Goal: Transaction & Acquisition: Purchase product/service

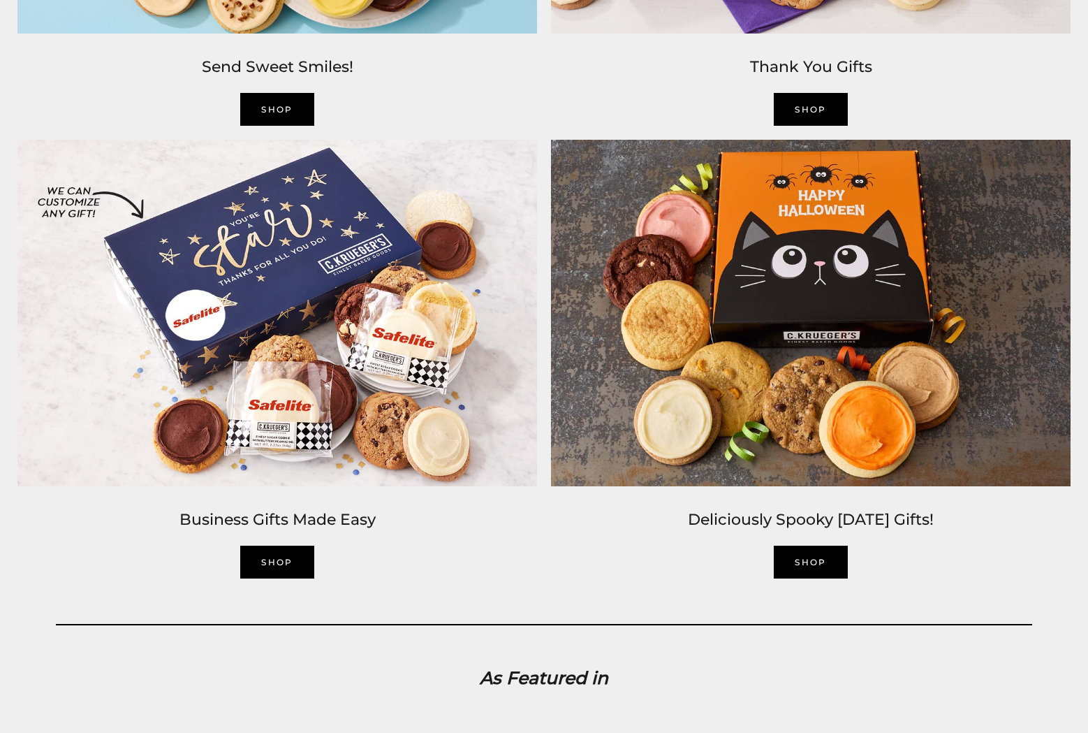
scroll to position [2358, 0]
click at [806, 569] on link "SHOP" at bounding box center [811, 561] width 74 height 33
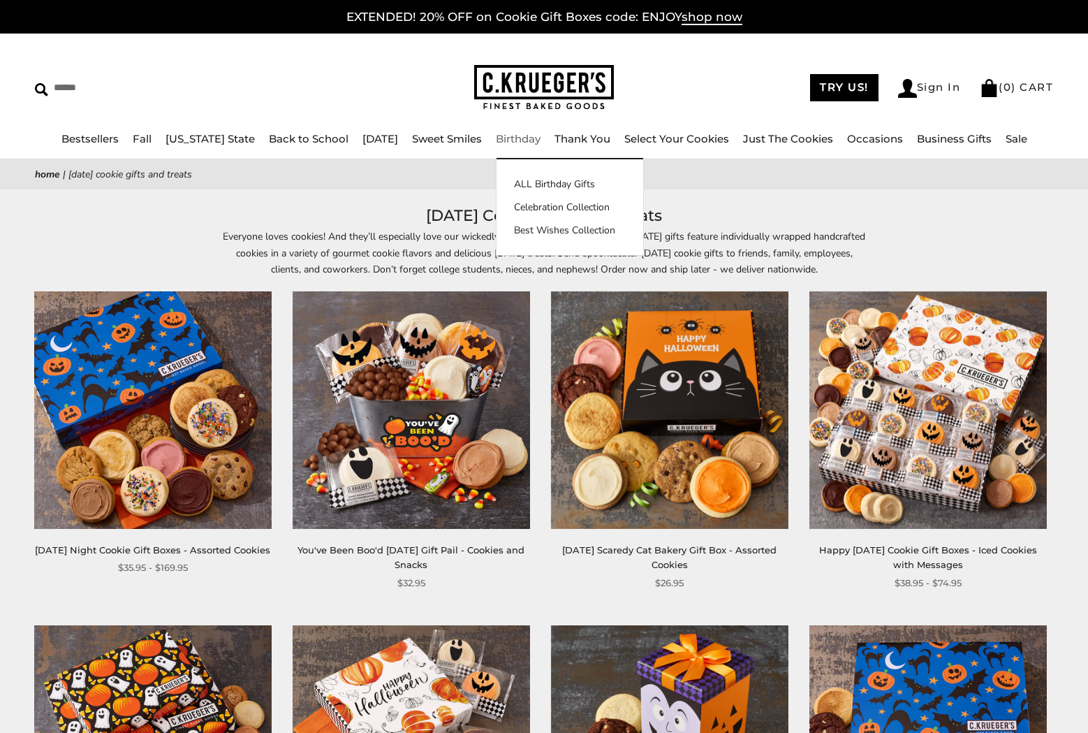
click at [534, 175] on div "ALL Birthday Gifts Celebration Collection Best Wishes Collection" at bounding box center [570, 207] width 148 height 96
click at [537, 182] on link "ALL Birthday Gifts" at bounding box center [570, 184] width 147 height 15
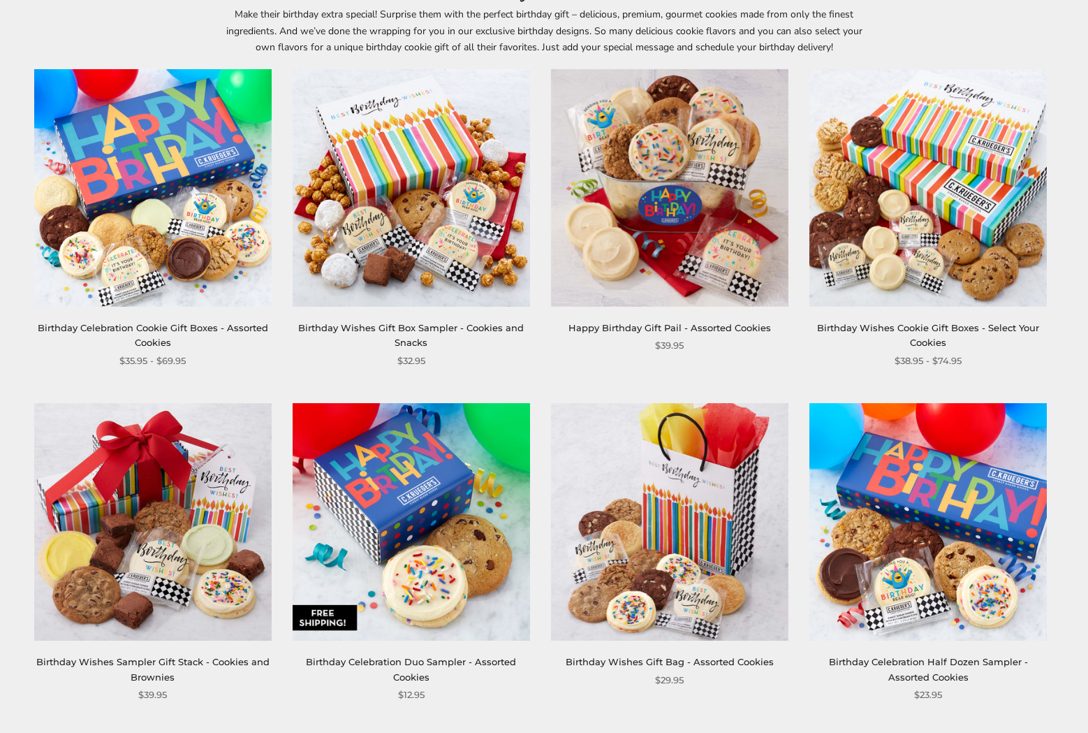
scroll to position [277, 0]
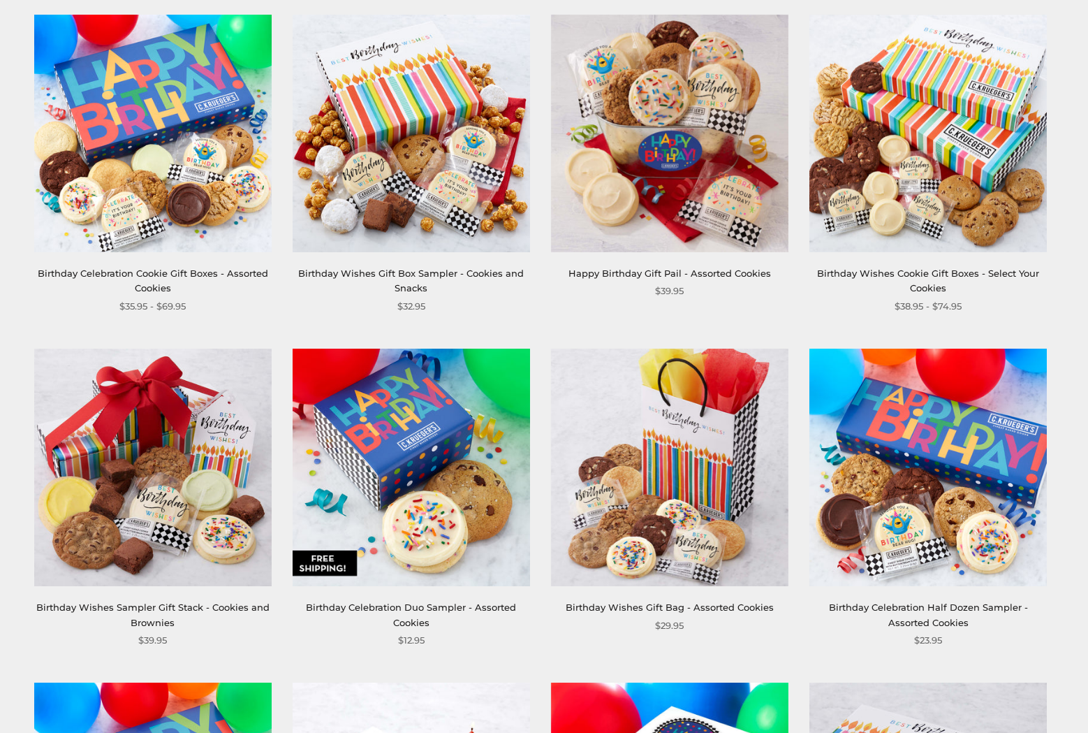
click at [176, 275] on link "Birthday Celebration Cookie Gift Boxes - Assorted Cookies" at bounding box center [153, 281] width 231 height 26
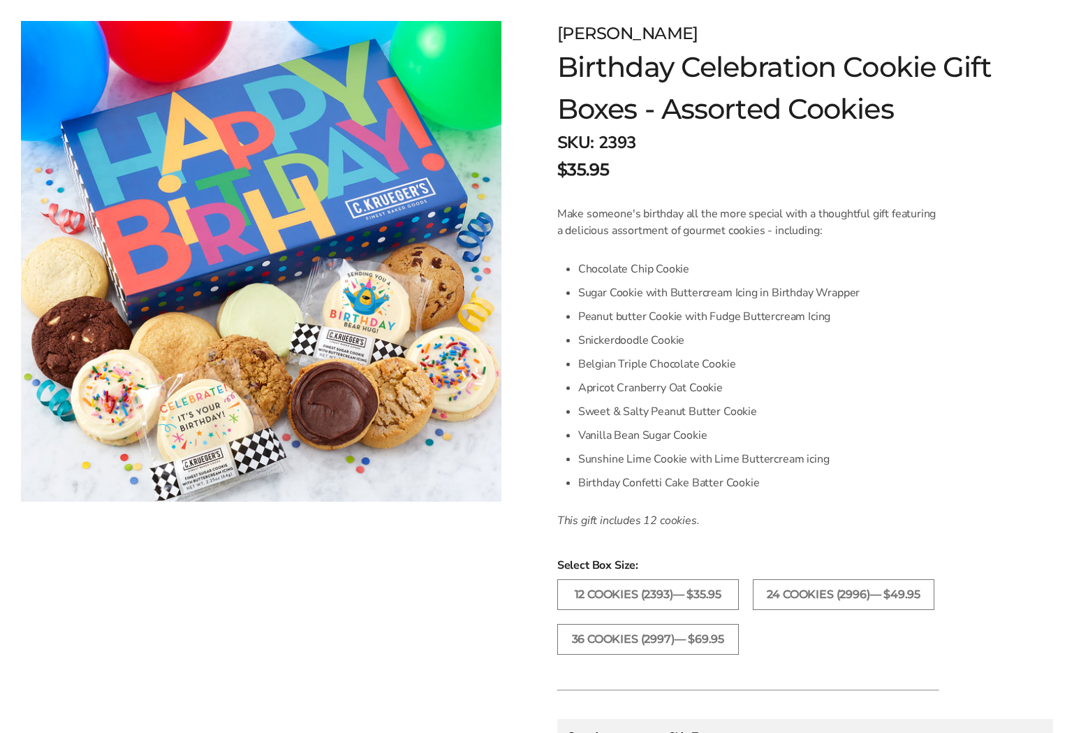
scroll to position [252, 0]
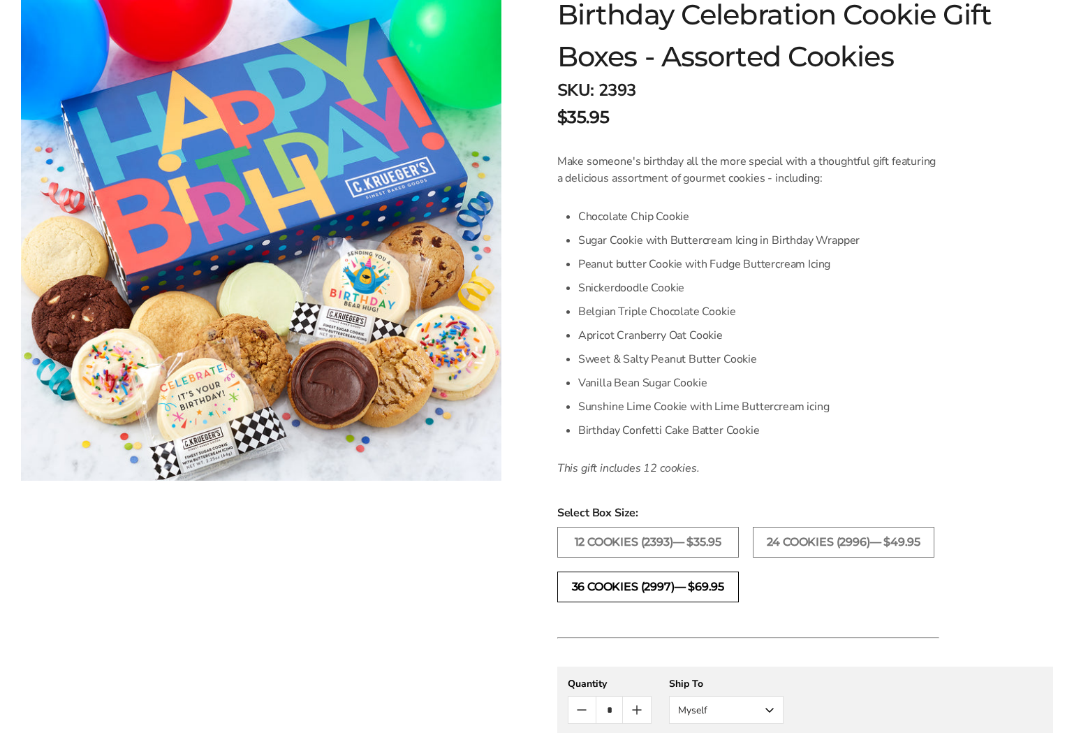
click at [686, 582] on label "36 COOKIES (2997)— $69.95" at bounding box center [648, 586] width 182 height 31
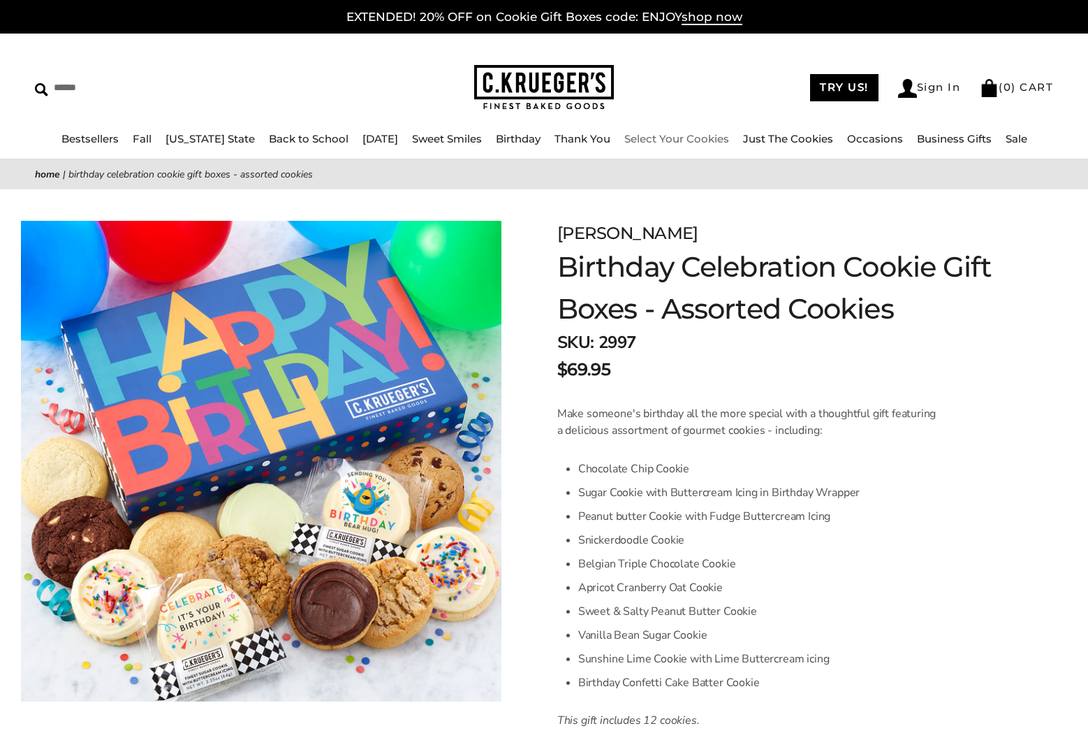
click at [673, 140] on link "Select Your Cookies" at bounding box center [677, 138] width 105 height 13
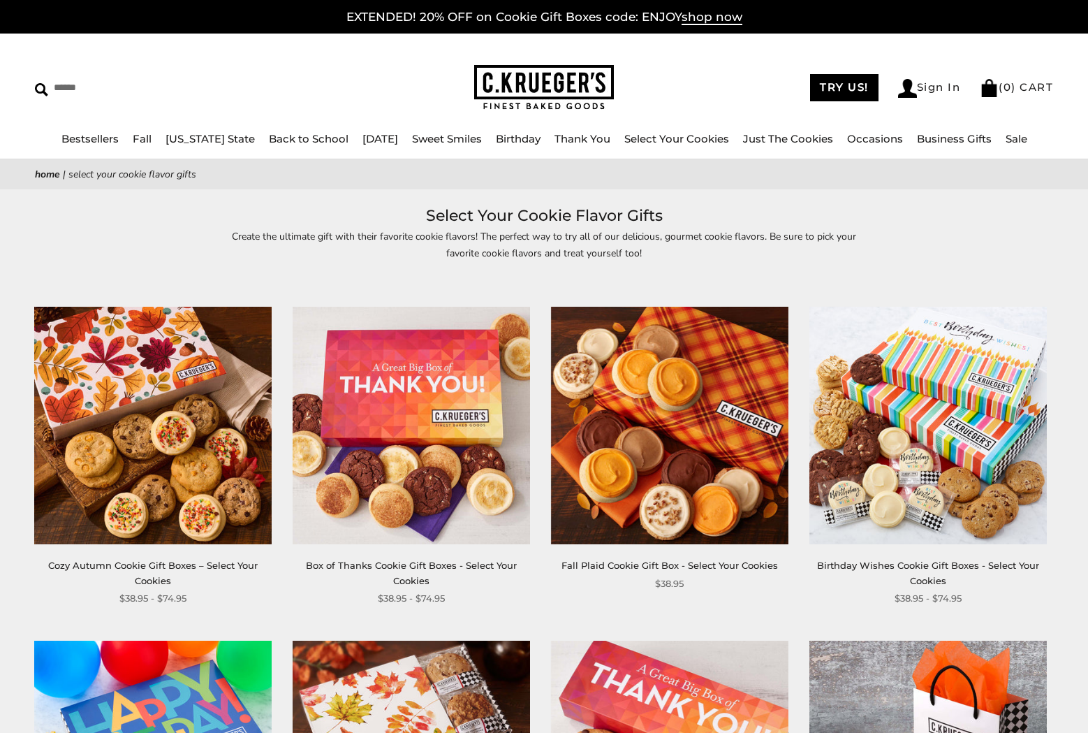
click at [933, 574] on div "Birthday Wishes Cookie Gift Boxes - Select Your Cookies" at bounding box center [929, 573] width 238 height 30
click at [933, 571] on div "Birthday Wishes Cookie Gift Boxes - Select Your Cookies" at bounding box center [929, 573] width 238 height 30
click at [931, 570] on link "Birthday Wishes Cookie Gift Boxes - Select Your Cookies" at bounding box center [928, 573] width 222 height 26
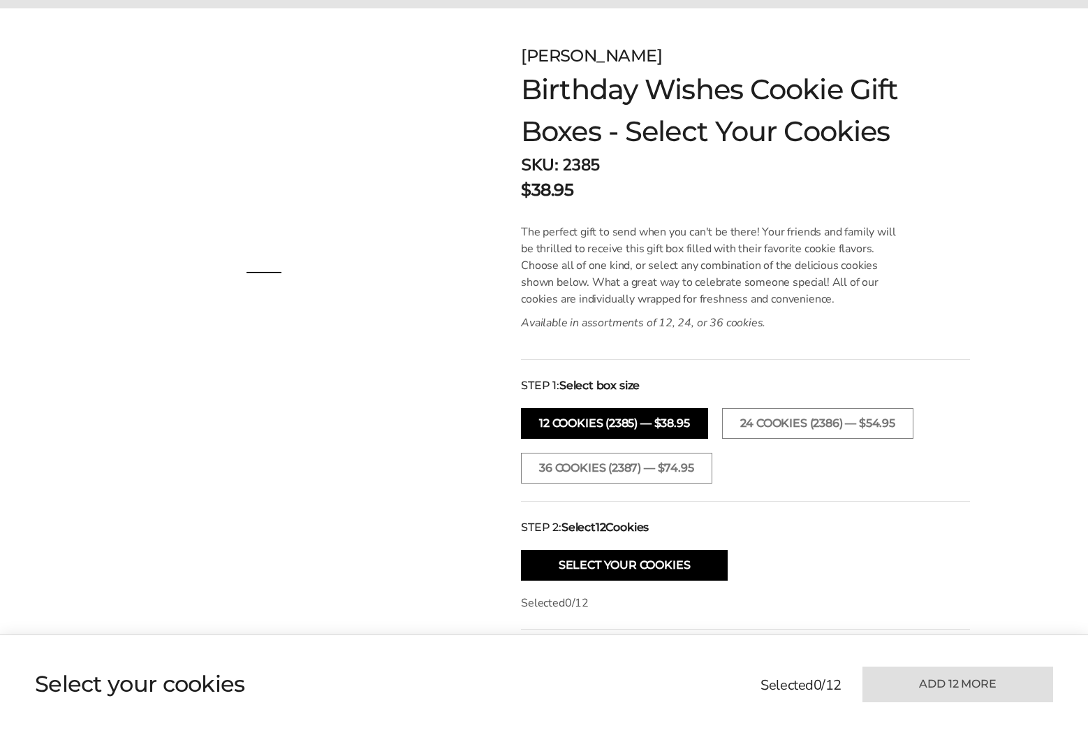
scroll to position [317, 0]
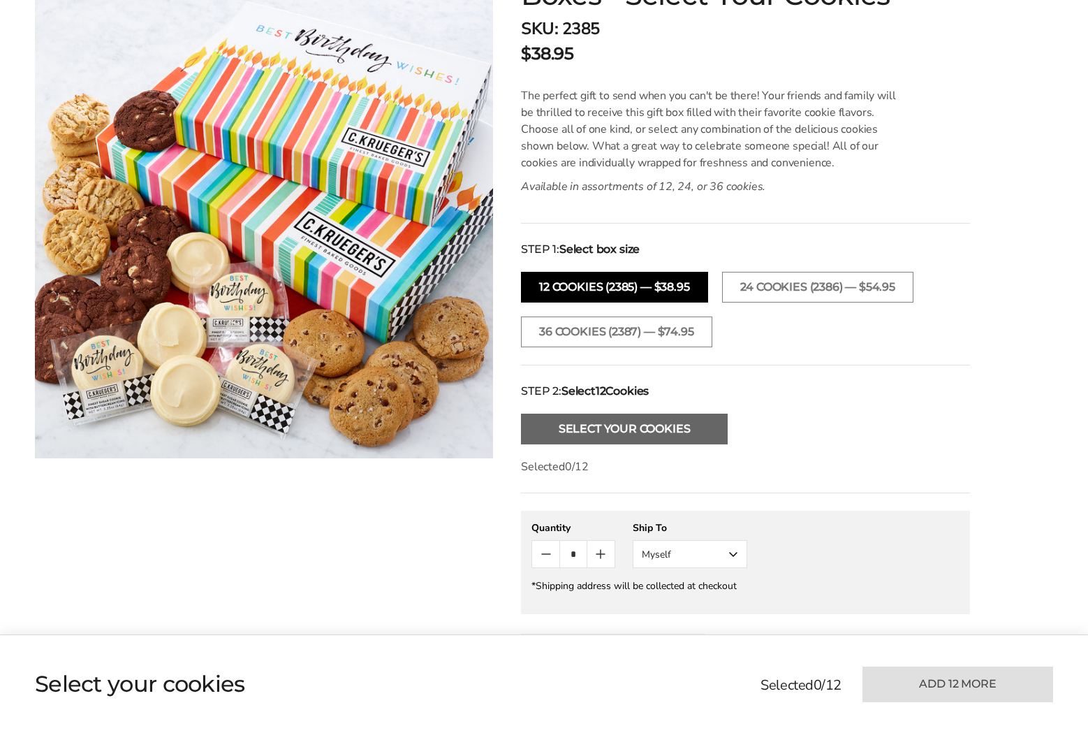
click at [618, 421] on button "Select Your Cookies" at bounding box center [624, 429] width 207 height 31
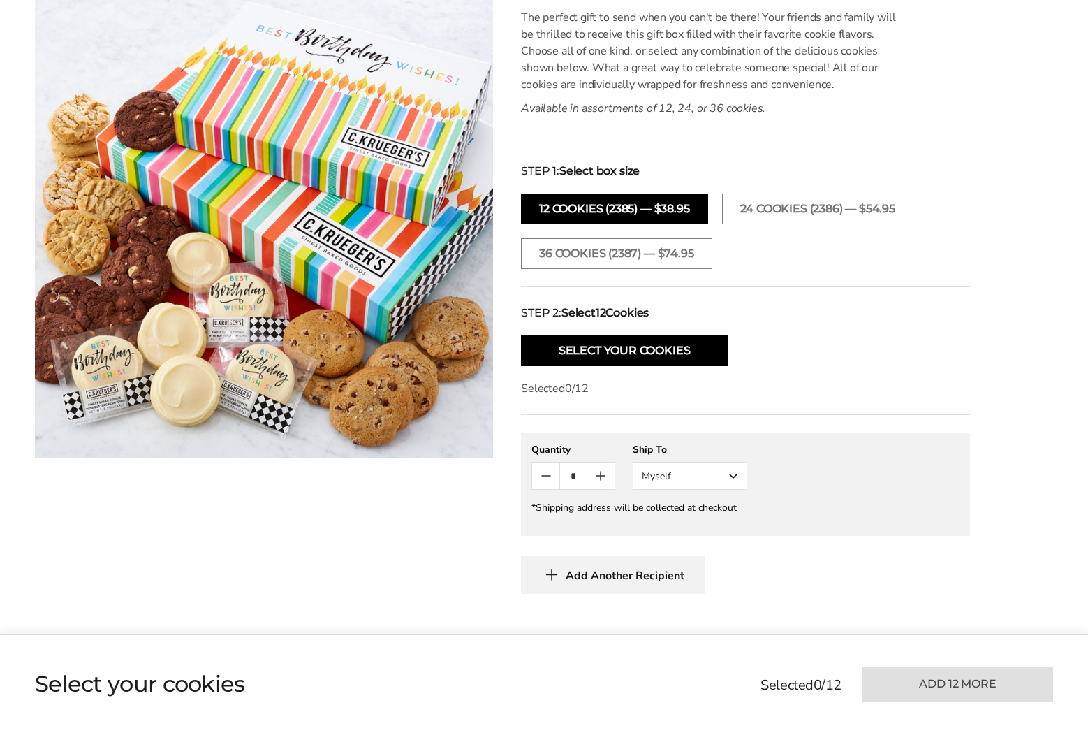
scroll to position [0, 0]
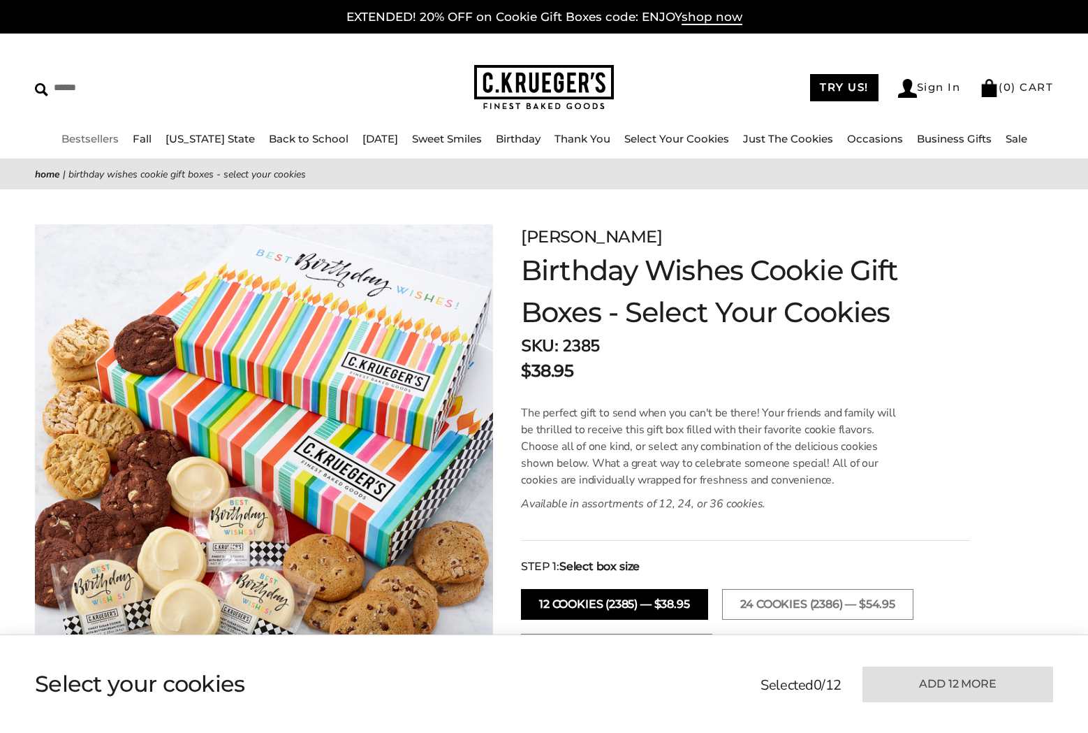
click at [103, 140] on link "Bestsellers" at bounding box center [89, 138] width 57 height 13
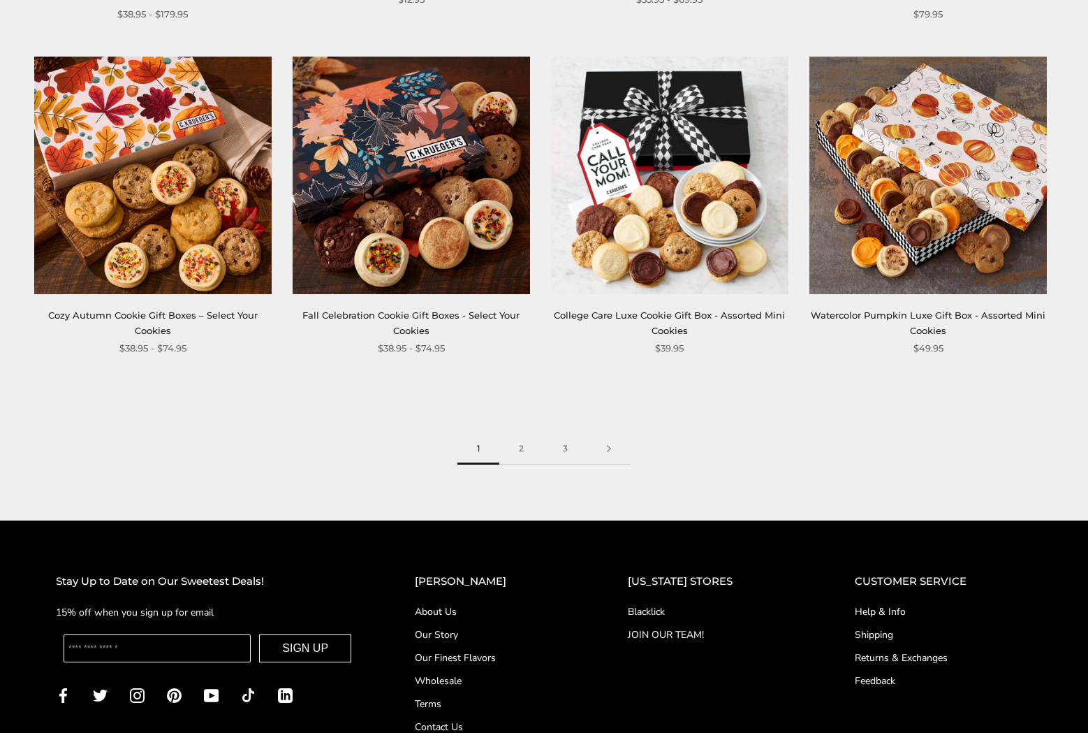
scroll to position [1899, 0]
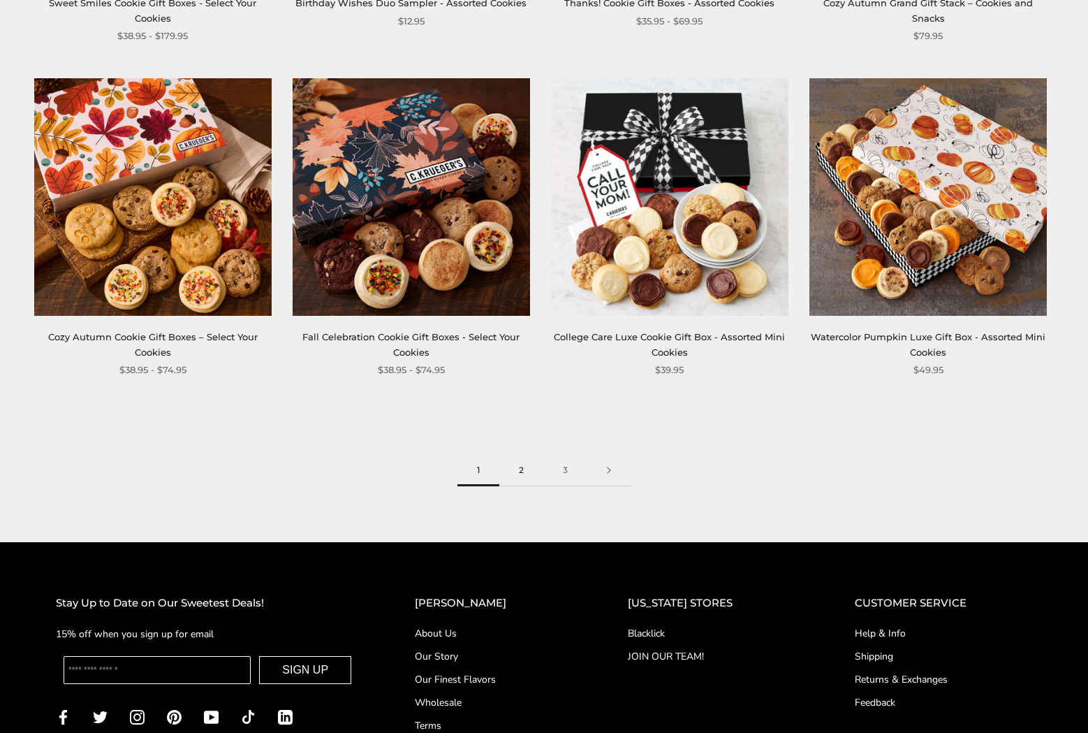
click at [525, 455] on link "2" at bounding box center [521, 470] width 44 height 31
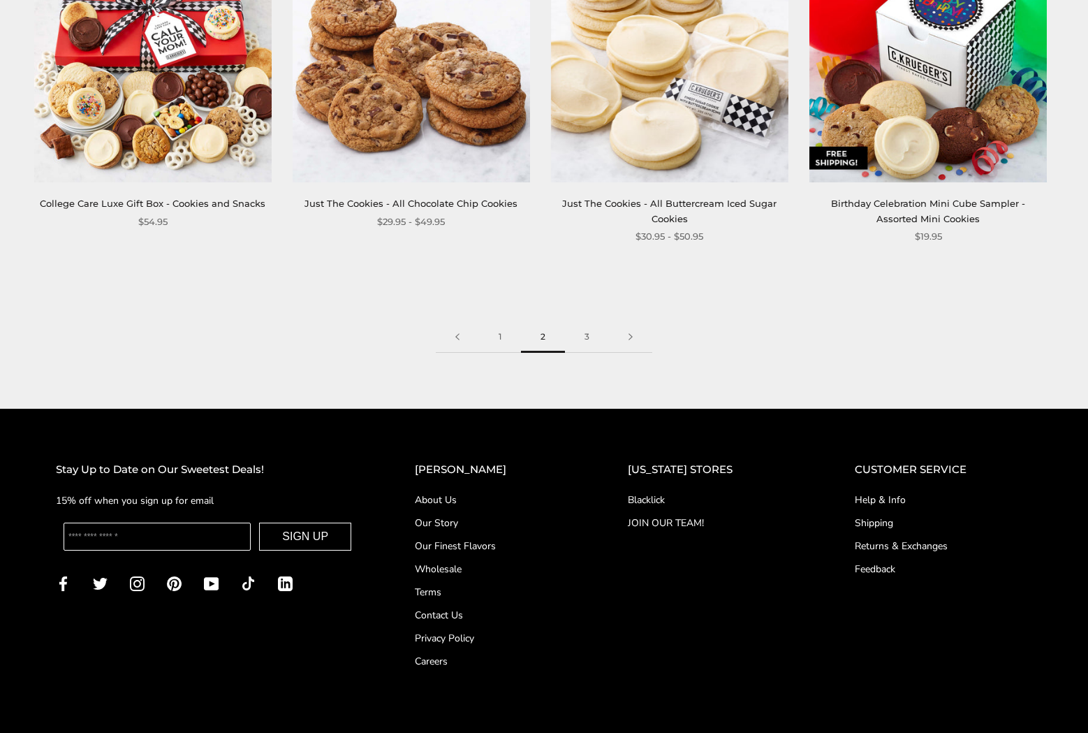
scroll to position [2112, 0]
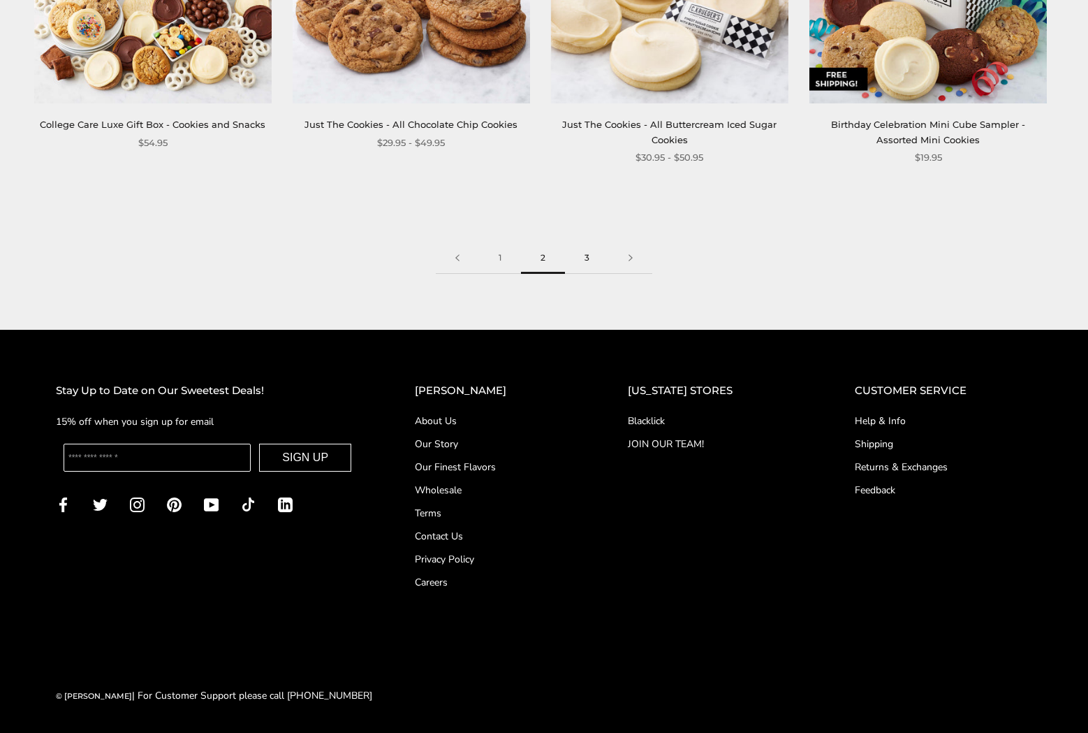
click at [586, 247] on link "3" at bounding box center [587, 257] width 44 height 31
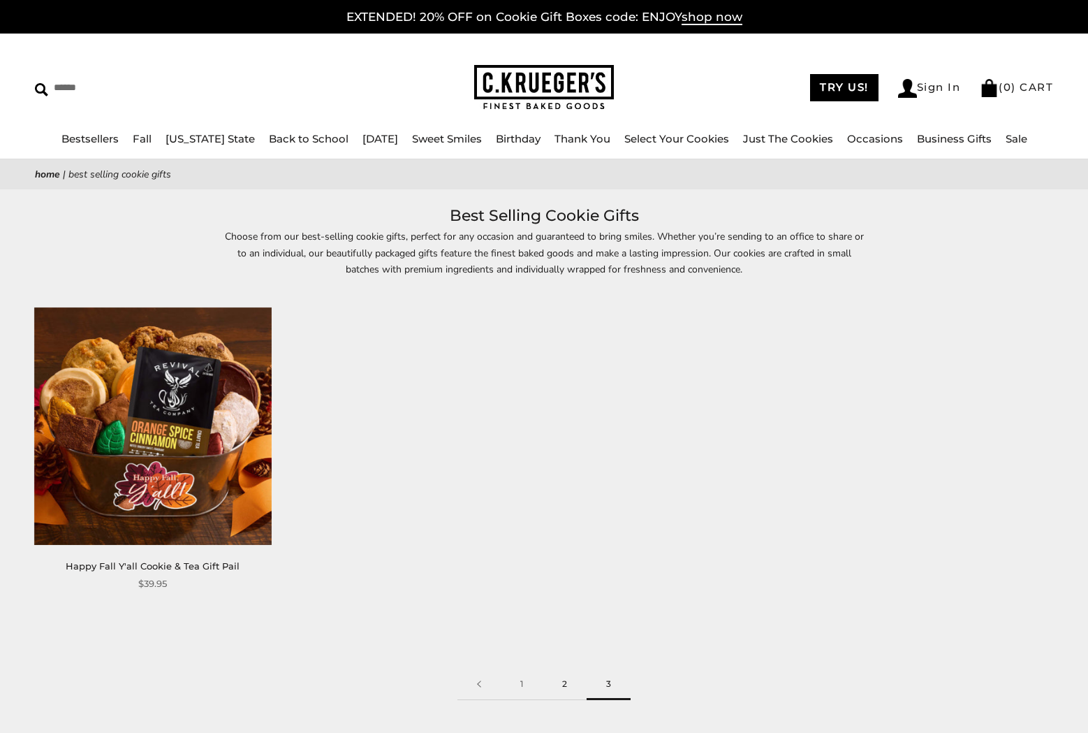
click at [557, 687] on link "2" at bounding box center [565, 684] width 44 height 31
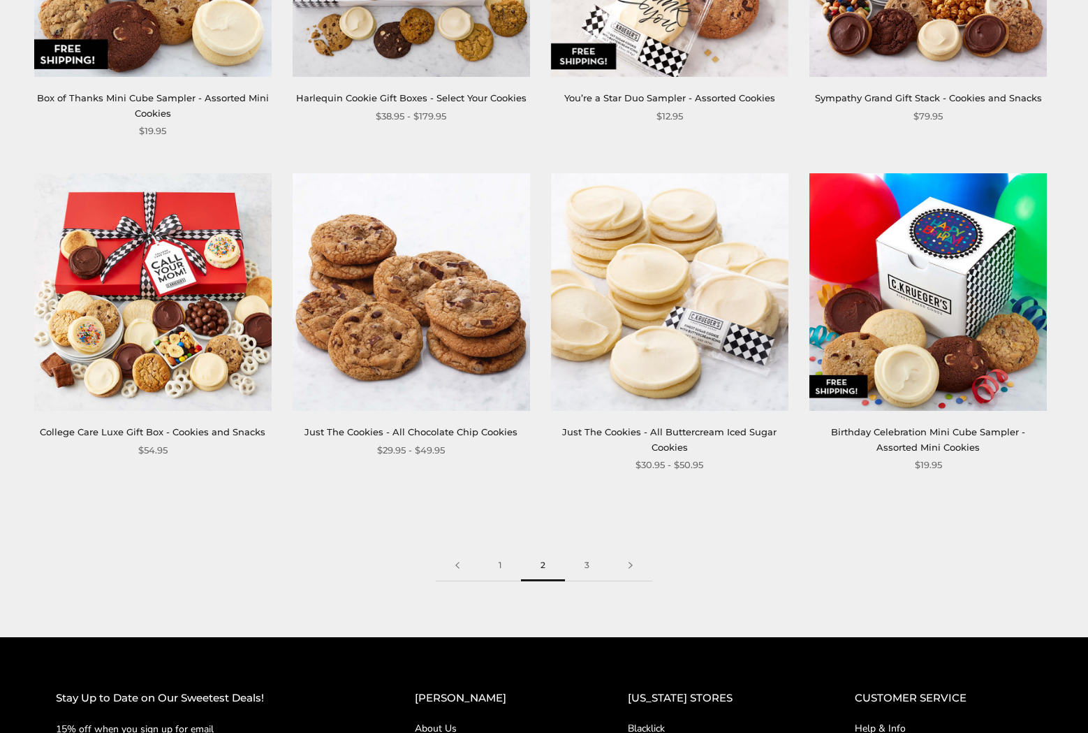
scroll to position [1802, 0]
